Goal: Transaction & Acquisition: Purchase product/service

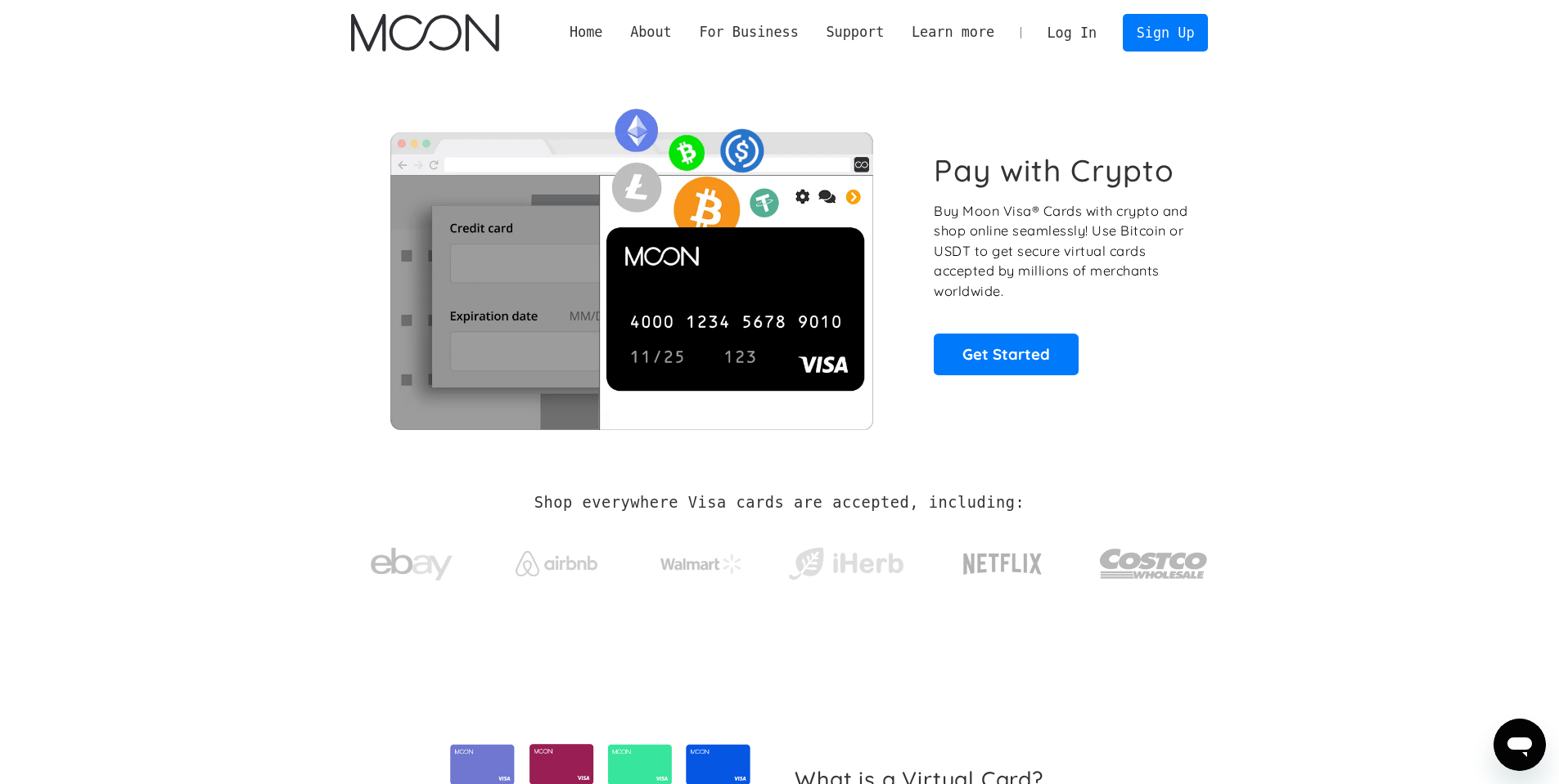
click at [1019, 378] on div "Pay with Crypto Buy Moon Visa® Cards with crypto and shop online seamlessly! Us…" at bounding box center [780, 263] width 857 height 332
click at [1009, 354] on link "Get Started" at bounding box center [1005, 353] width 145 height 41
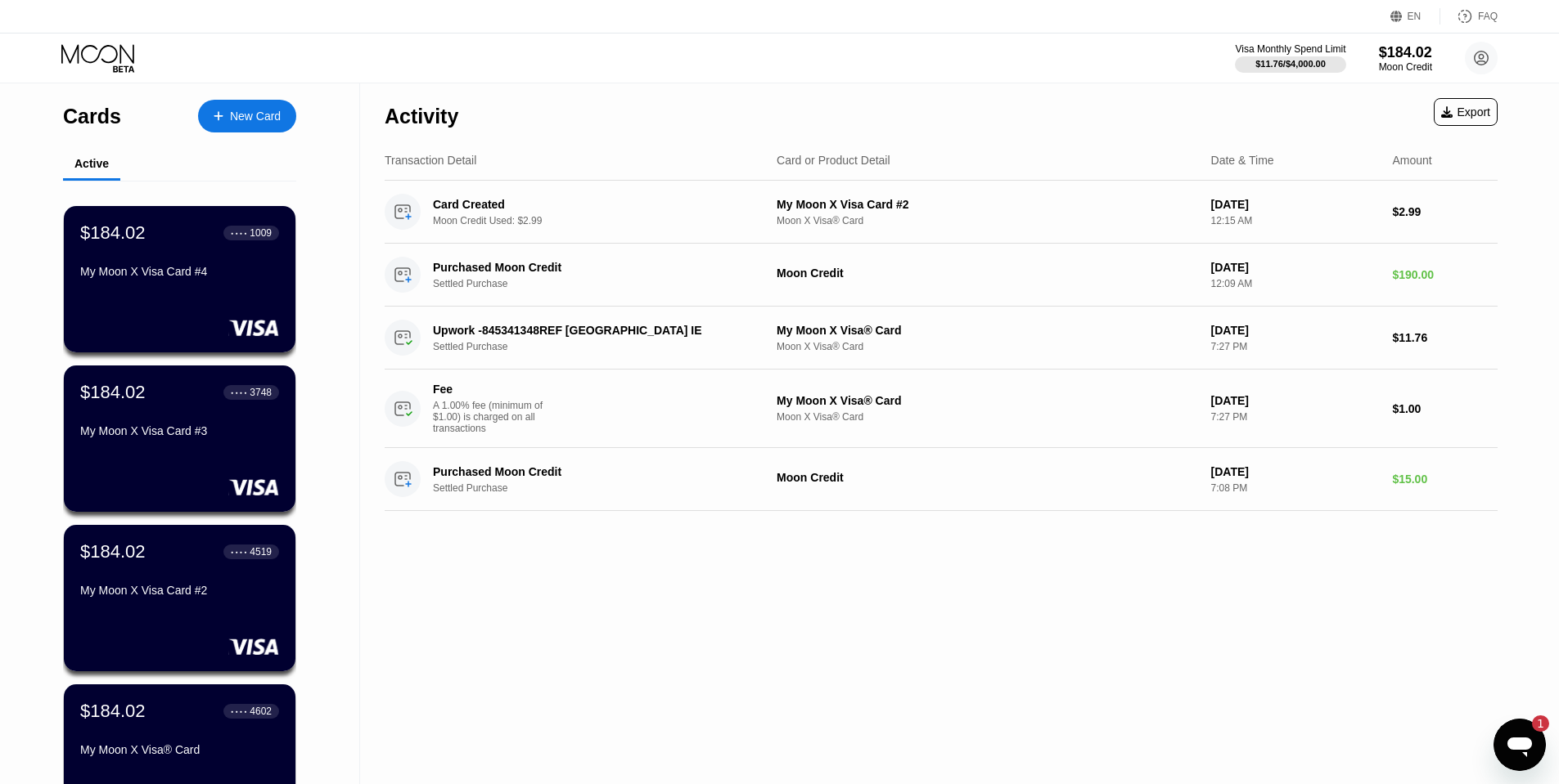
click at [257, 116] on div "New Card" at bounding box center [255, 117] width 51 height 14
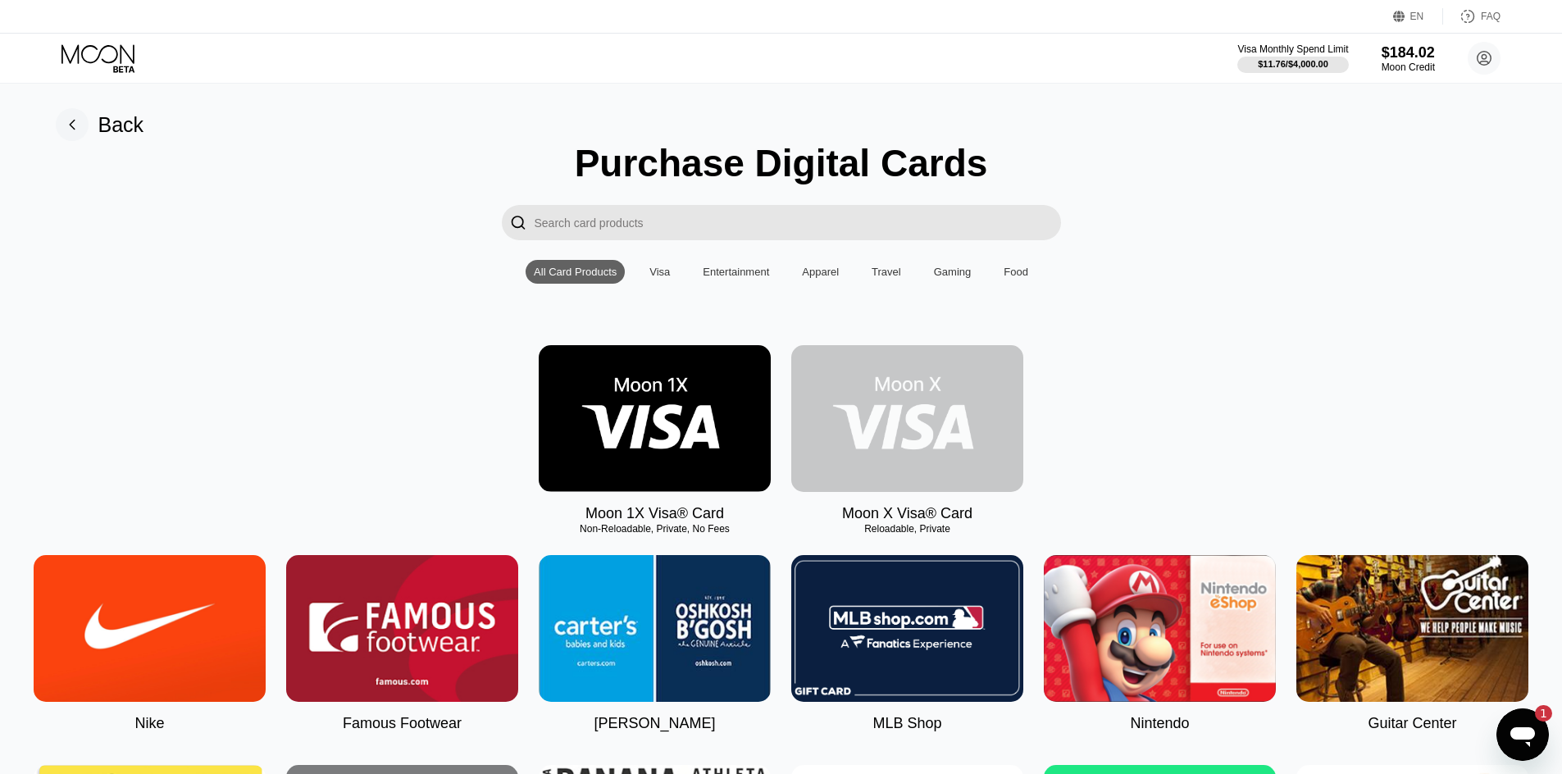
click at [948, 432] on img at bounding box center [907, 418] width 232 height 147
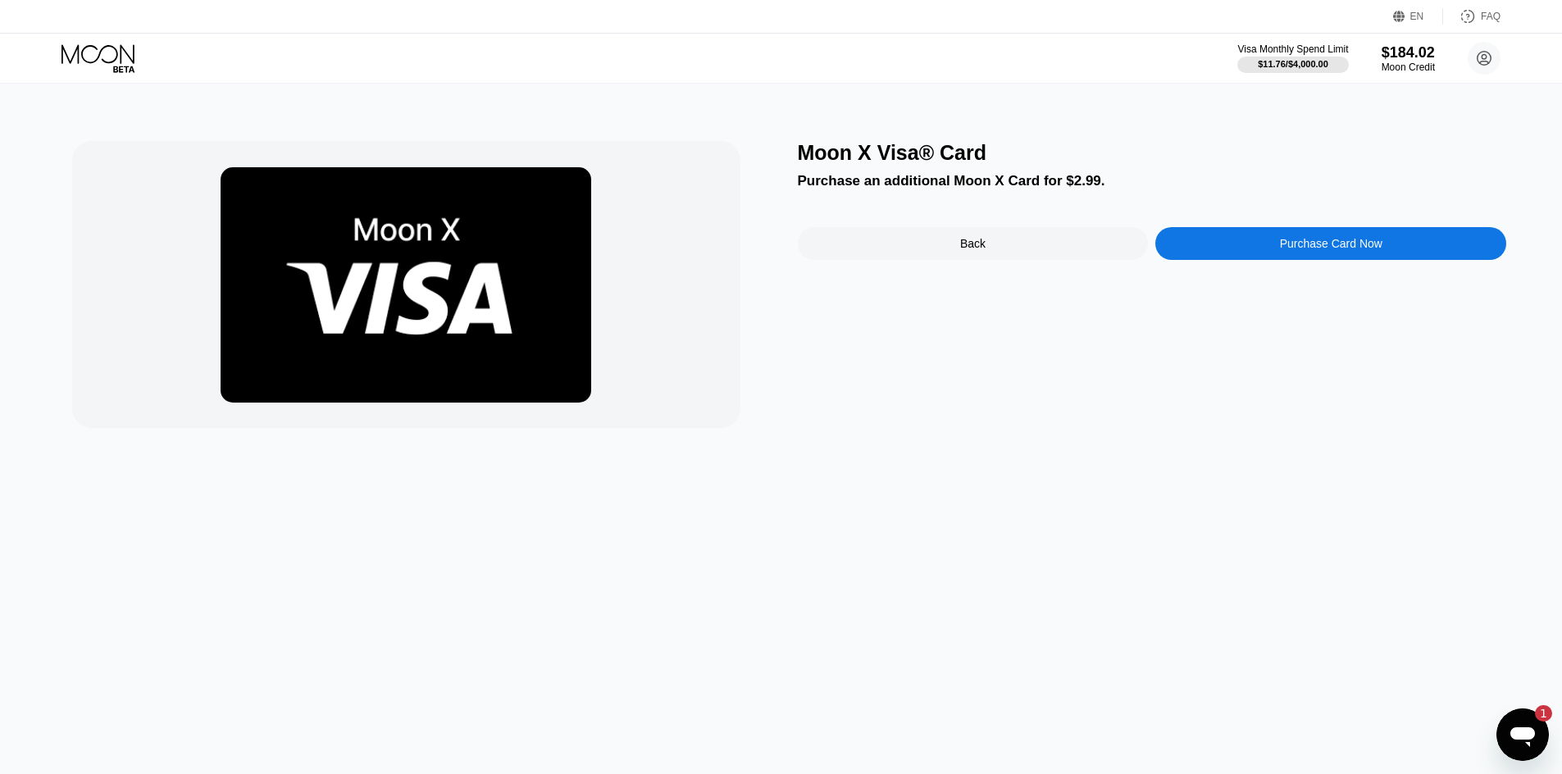
click at [1324, 242] on div "Purchase Card Now" at bounding box center [1331, 243] width 102 height 13
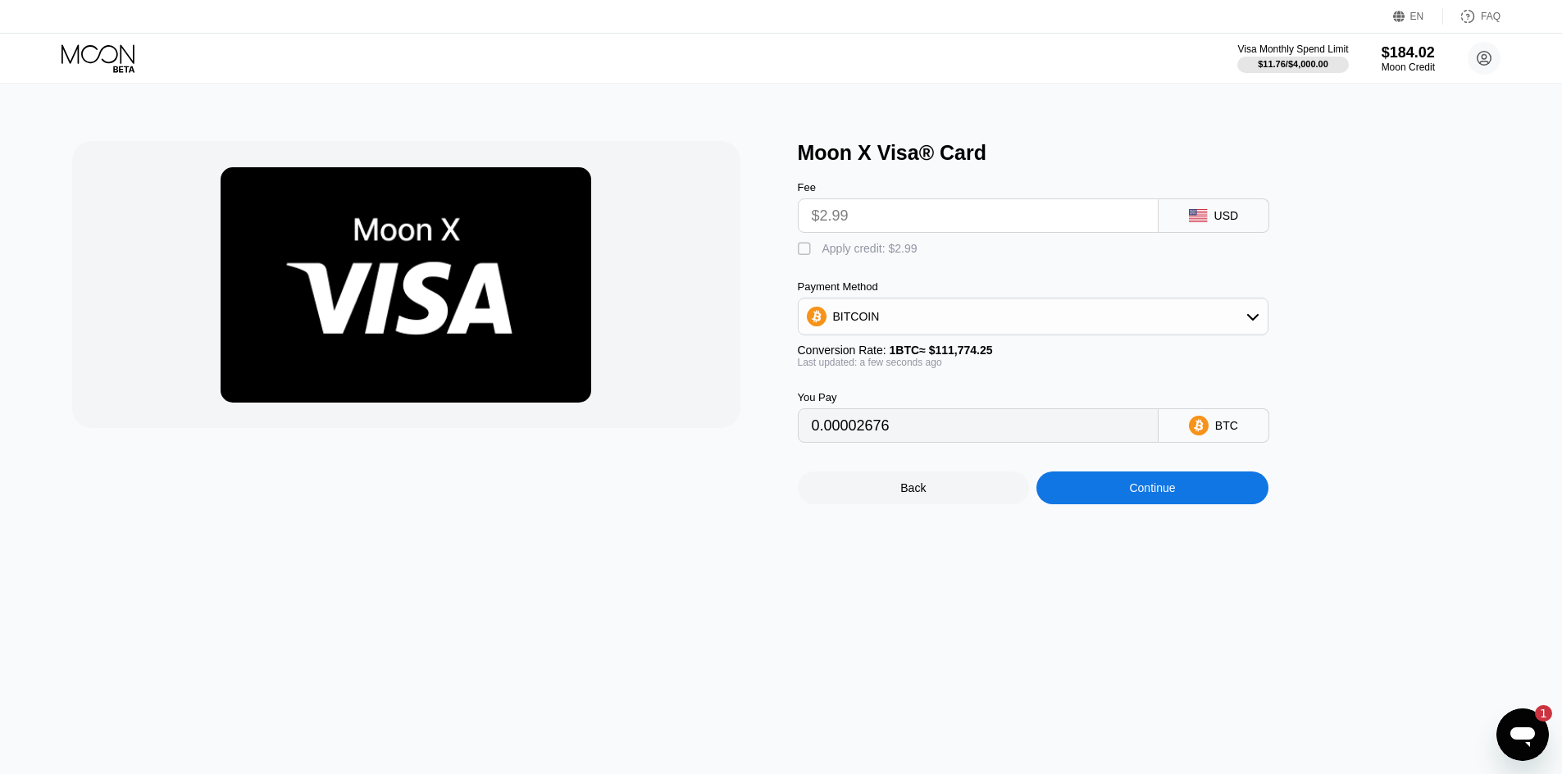
click at [802, 244] on div "" at bounding box center [806, 249] width 16 height 16
type input "0"
click at [1119, 492] on div "Continue" at bounding box center [1152, 487] width 232 height 33
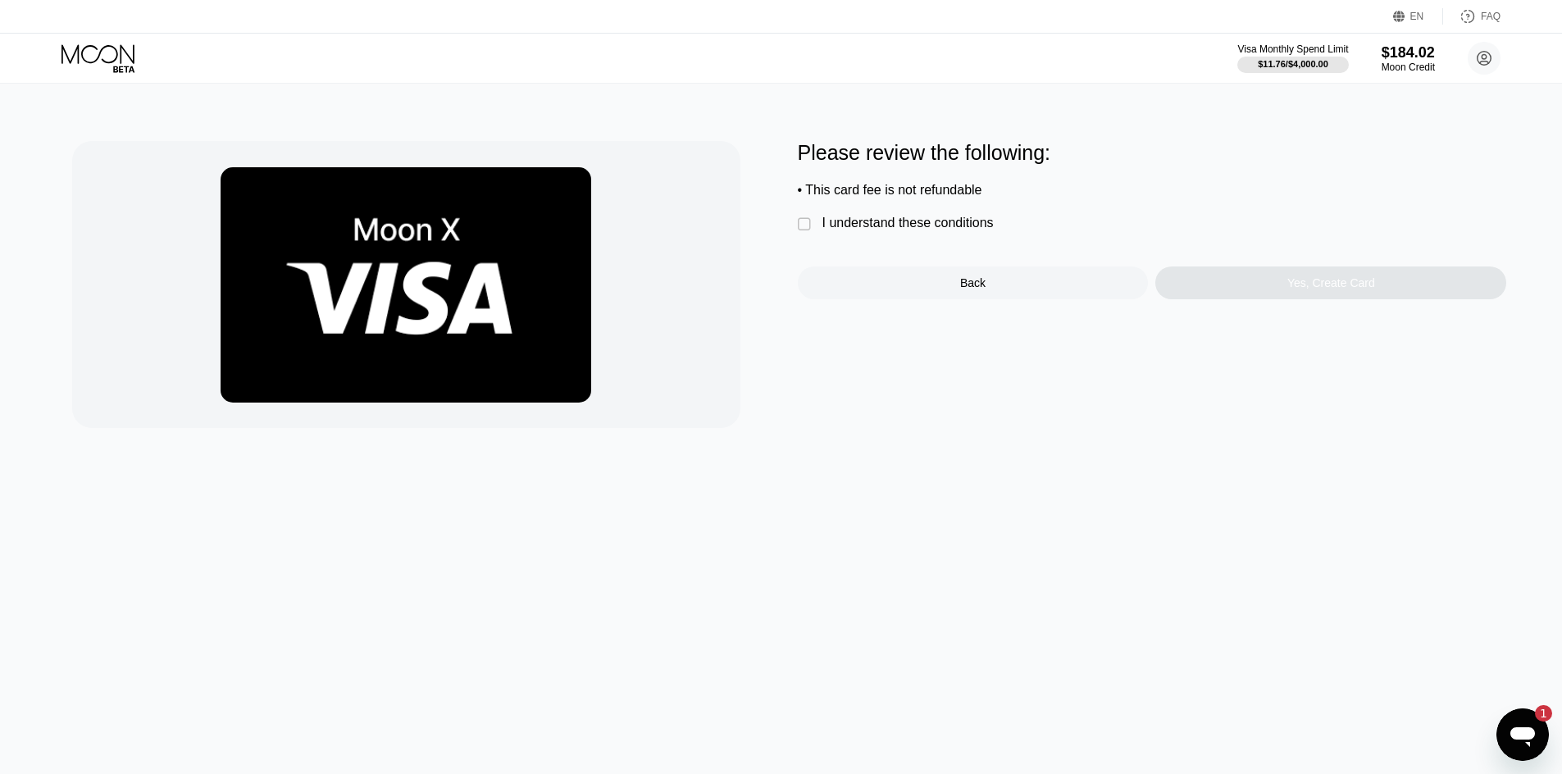
click at [931, 219] on div "I understand these conditions" at bounding box center [907, 223] width 171 height 15
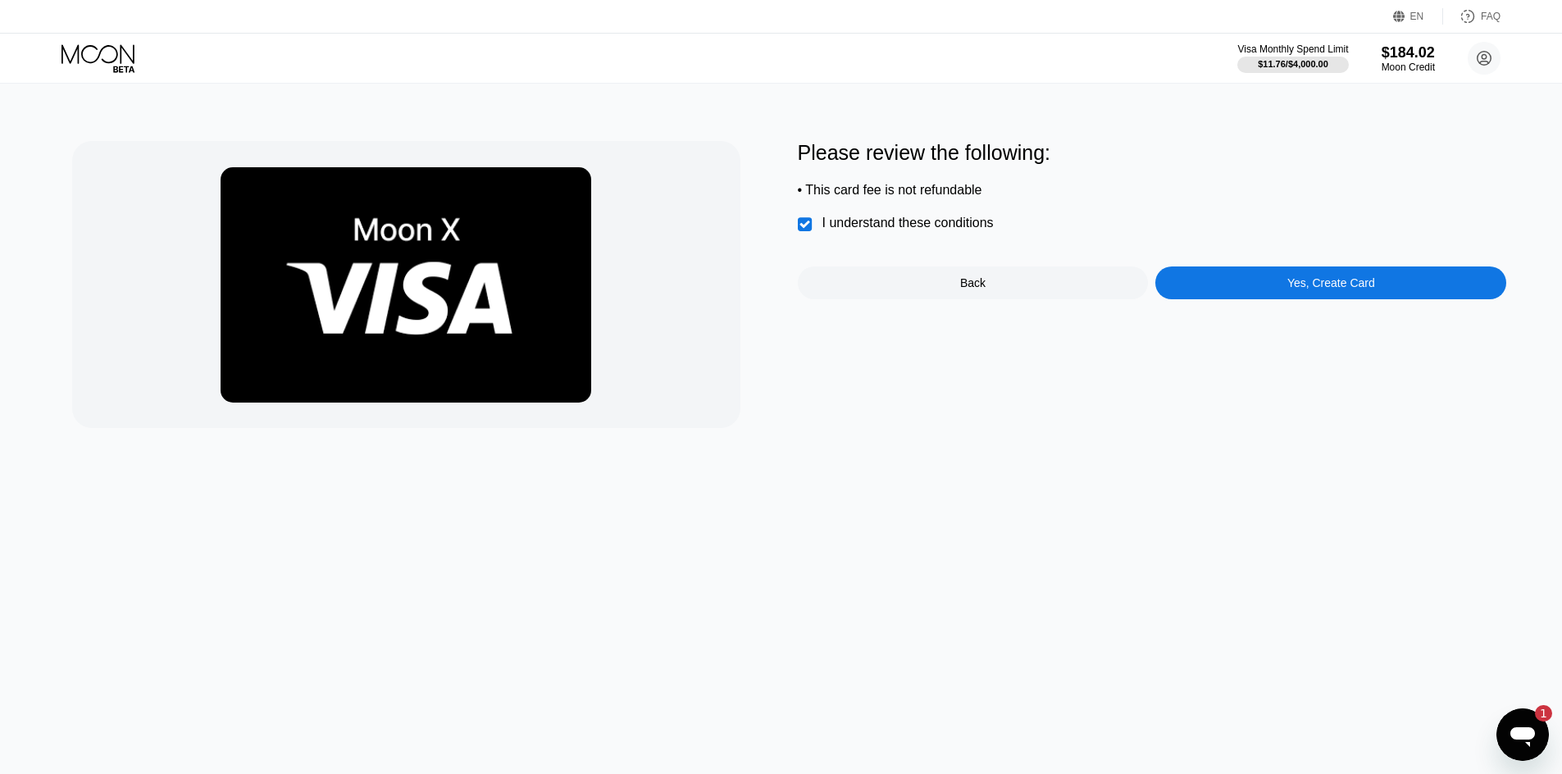
click at [1239, 275] on div "Yes, Create Card" at bounding box center [1330, 282] width 351 height 33
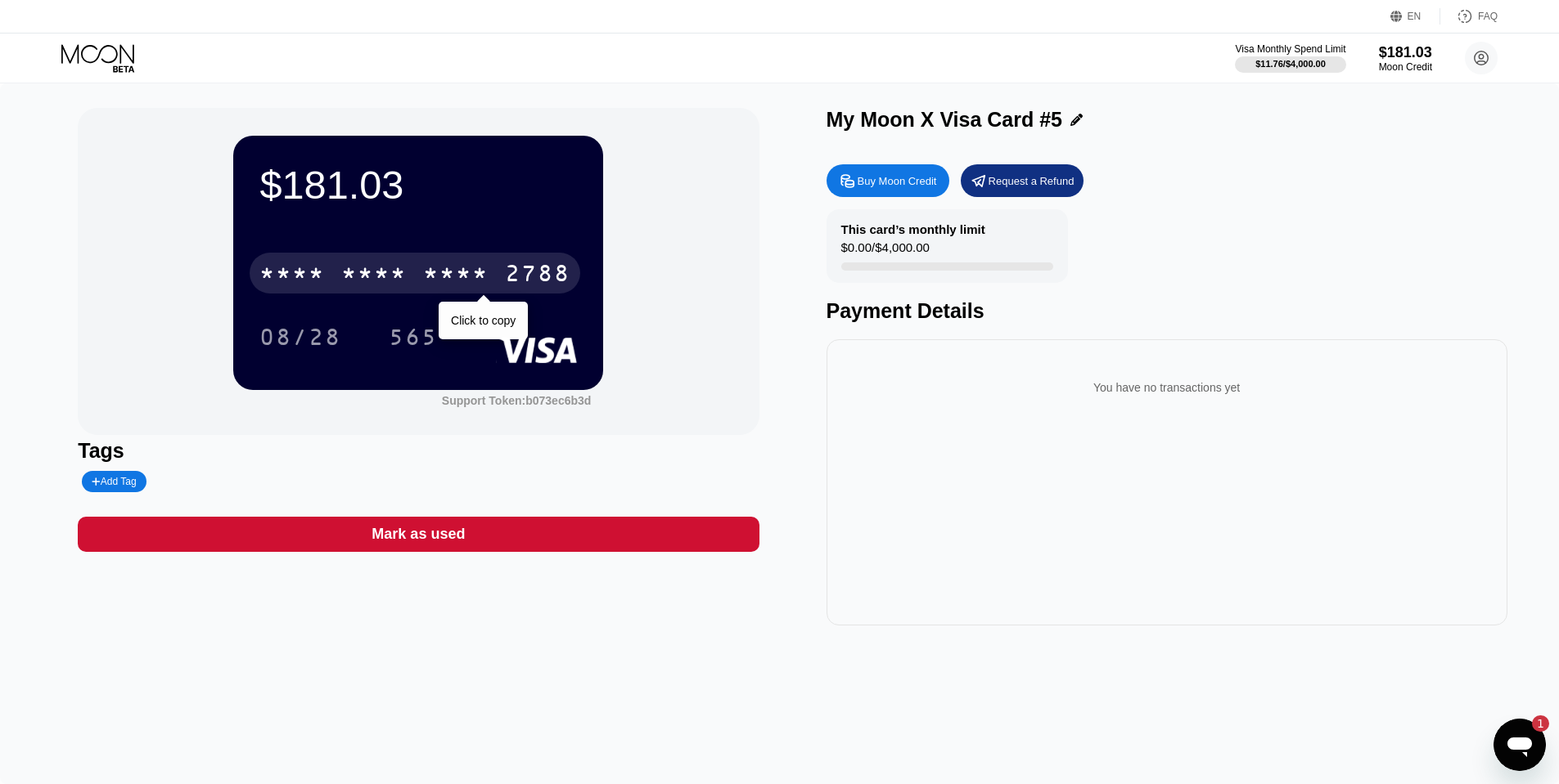
click at [382, 267] on div "* * * *" at bounding box center [374, 275] width 66 height 26
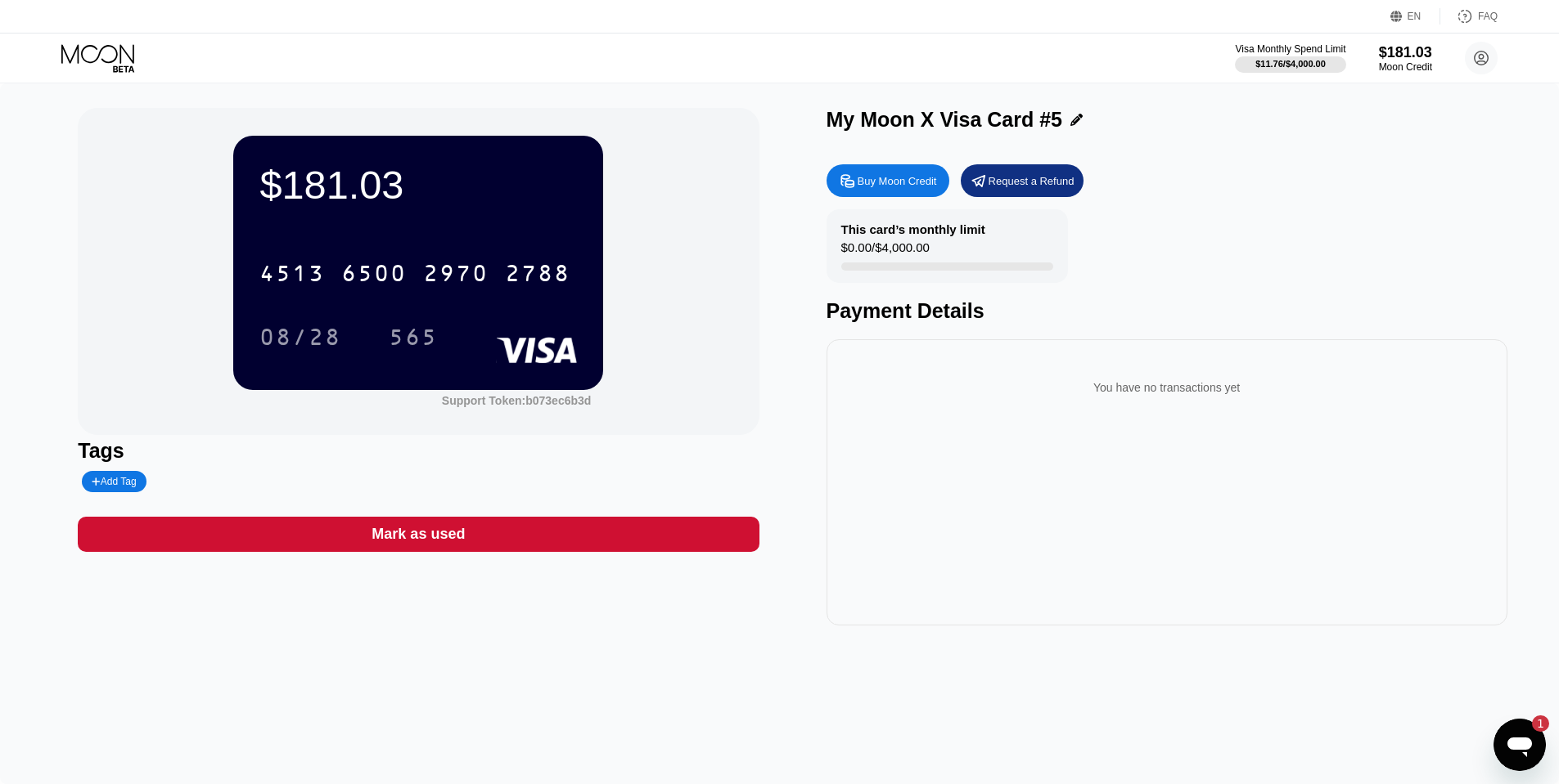
click at [320, 333] on div "08/28" at bounding box center [300, 339] width 82 height 26
click at [424, 329] on div "565" at bounding box center [412, 339] width 49 height 26
